Goal: Register for event/course

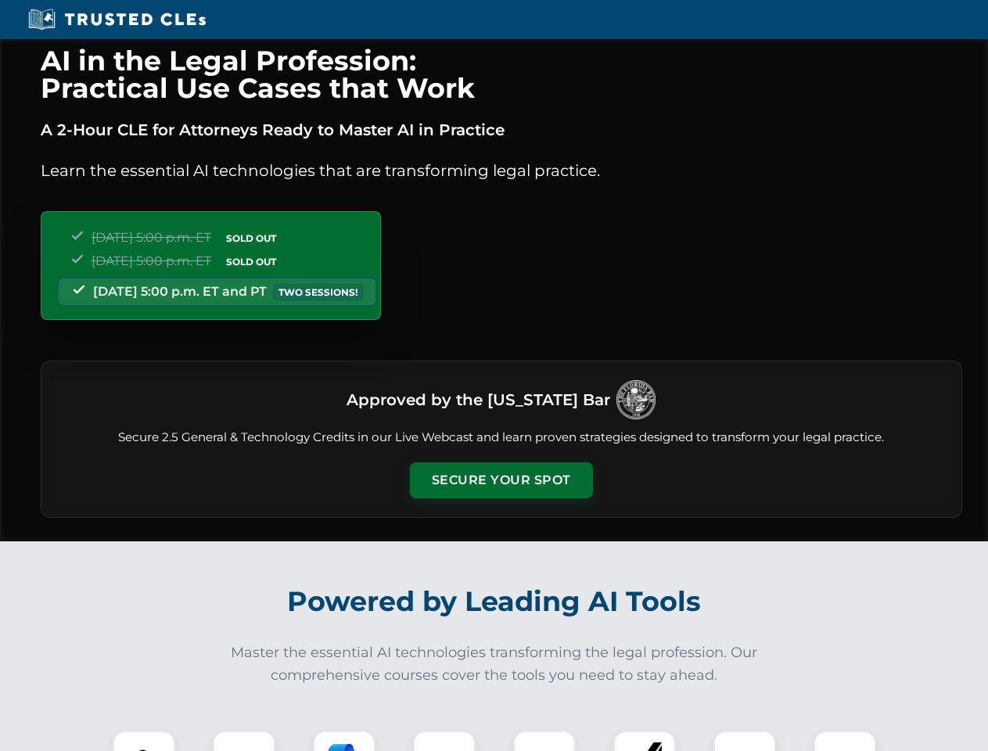
click at [501, 480] on button "Secure Your Spot" at bounding box center [501, 480] width 183 height 36
click at [144, 741] on img at bounding box center [143, 761] width 45 height 45
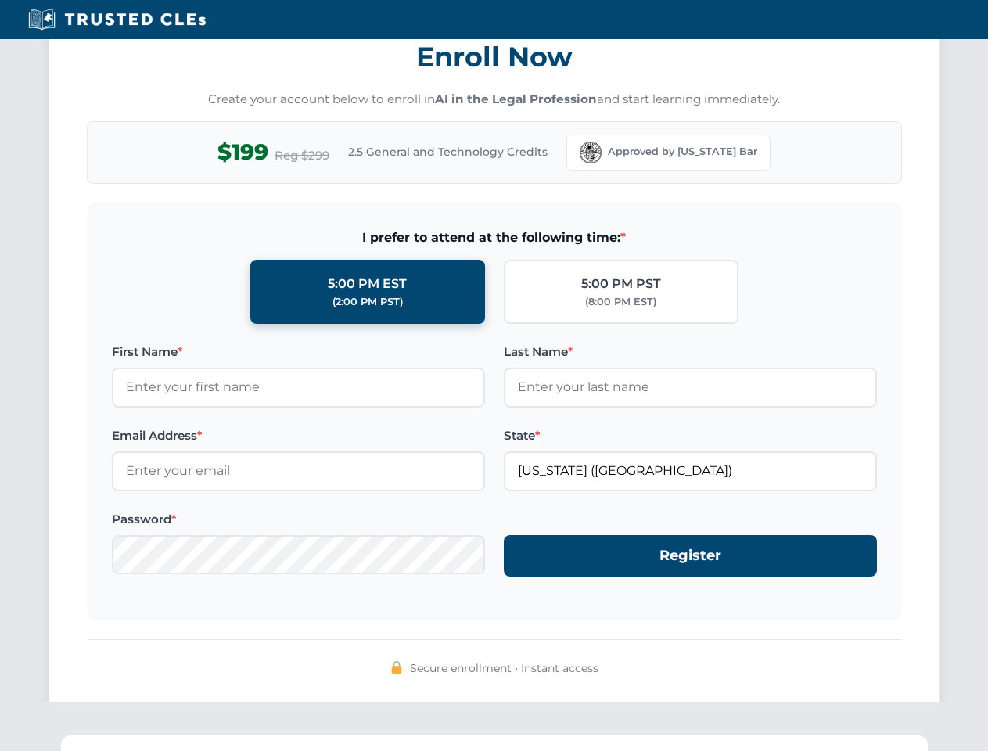
scroll to position [1536, 0]
